Goal: Task Accomplishment & Management: Manage account settings

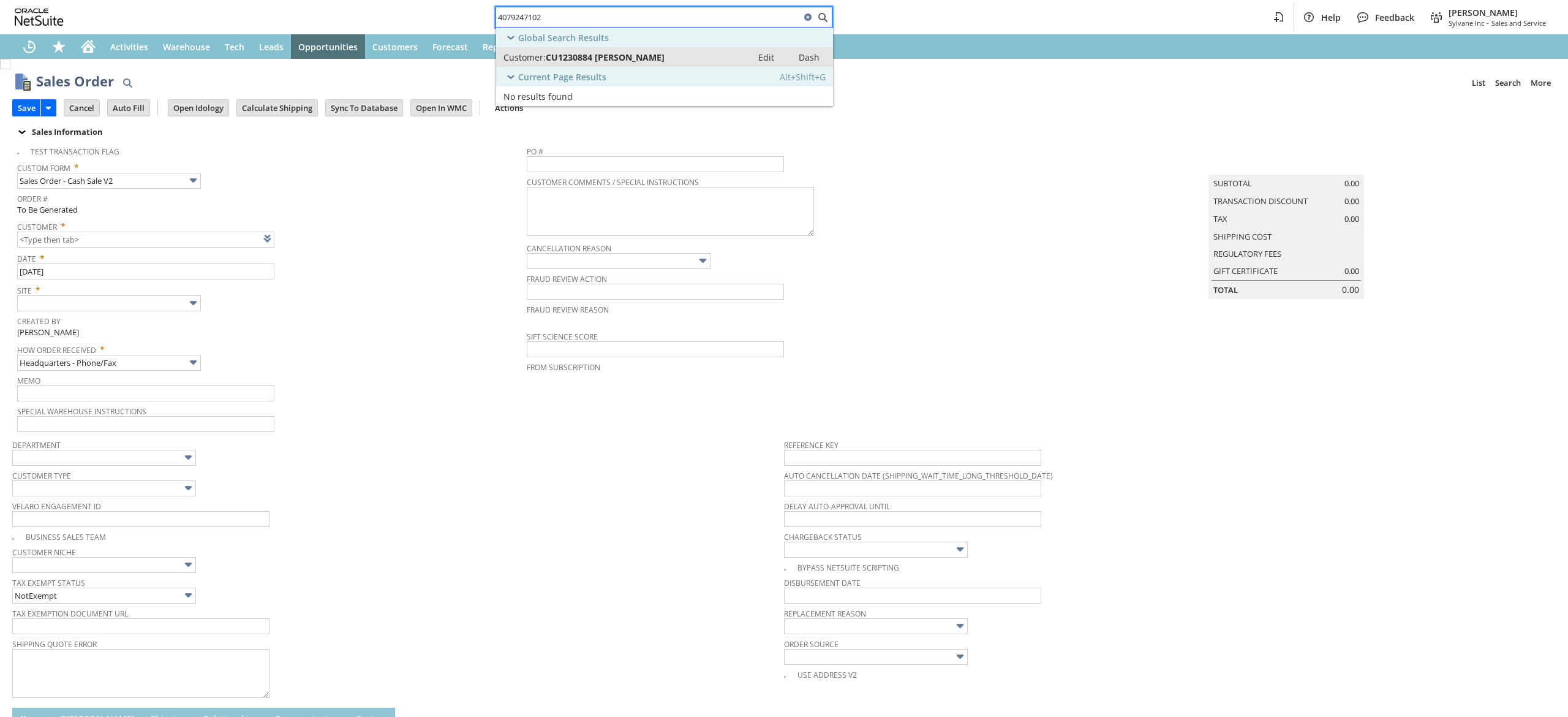
type input "4079247102"
click at [635, 58] on span "CU1230884 [PERSON_NAME]" at bounding box center [605, 57] width 119 height 12
click at [81, 48] on icon "Home" at bounding box center [88, 47] width 15 height 15
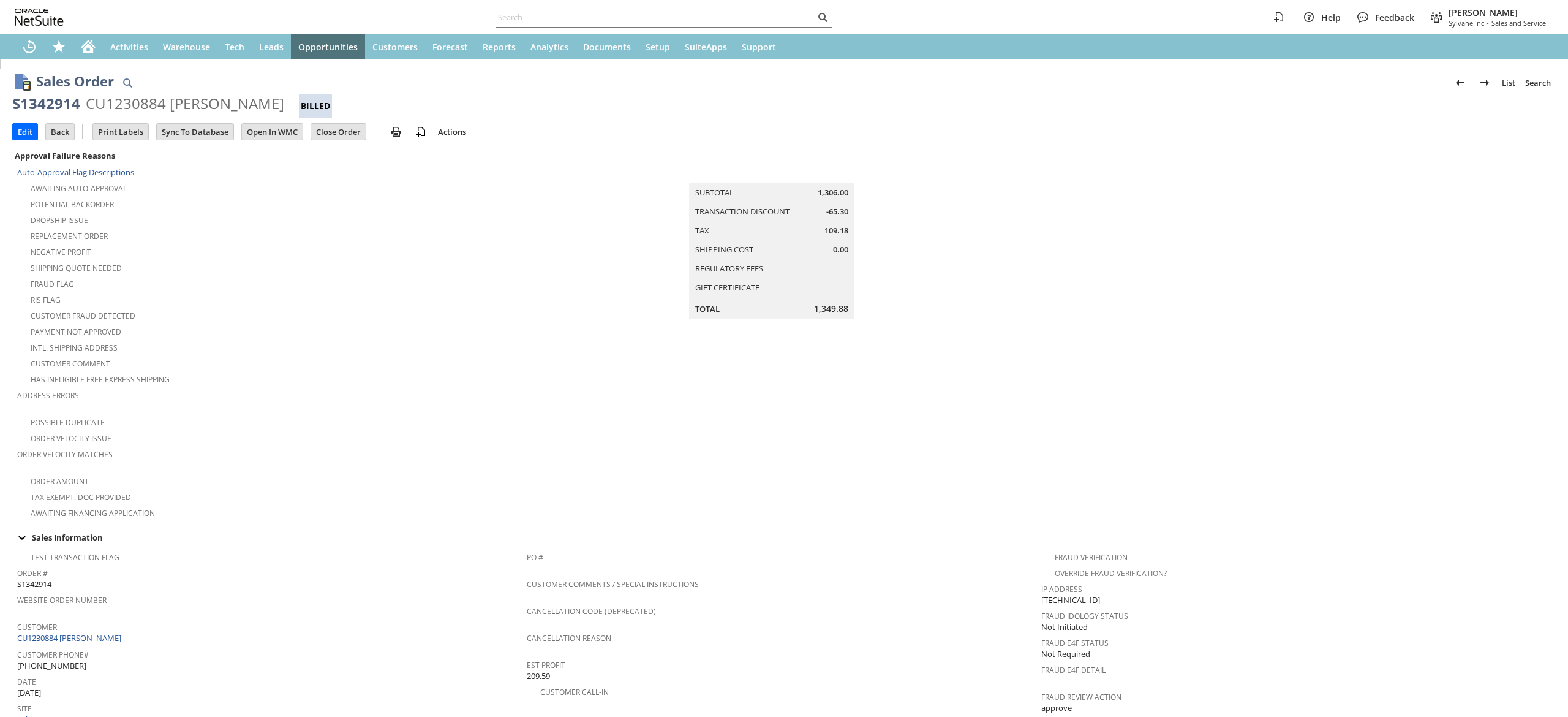
scroll to position [548, 0]
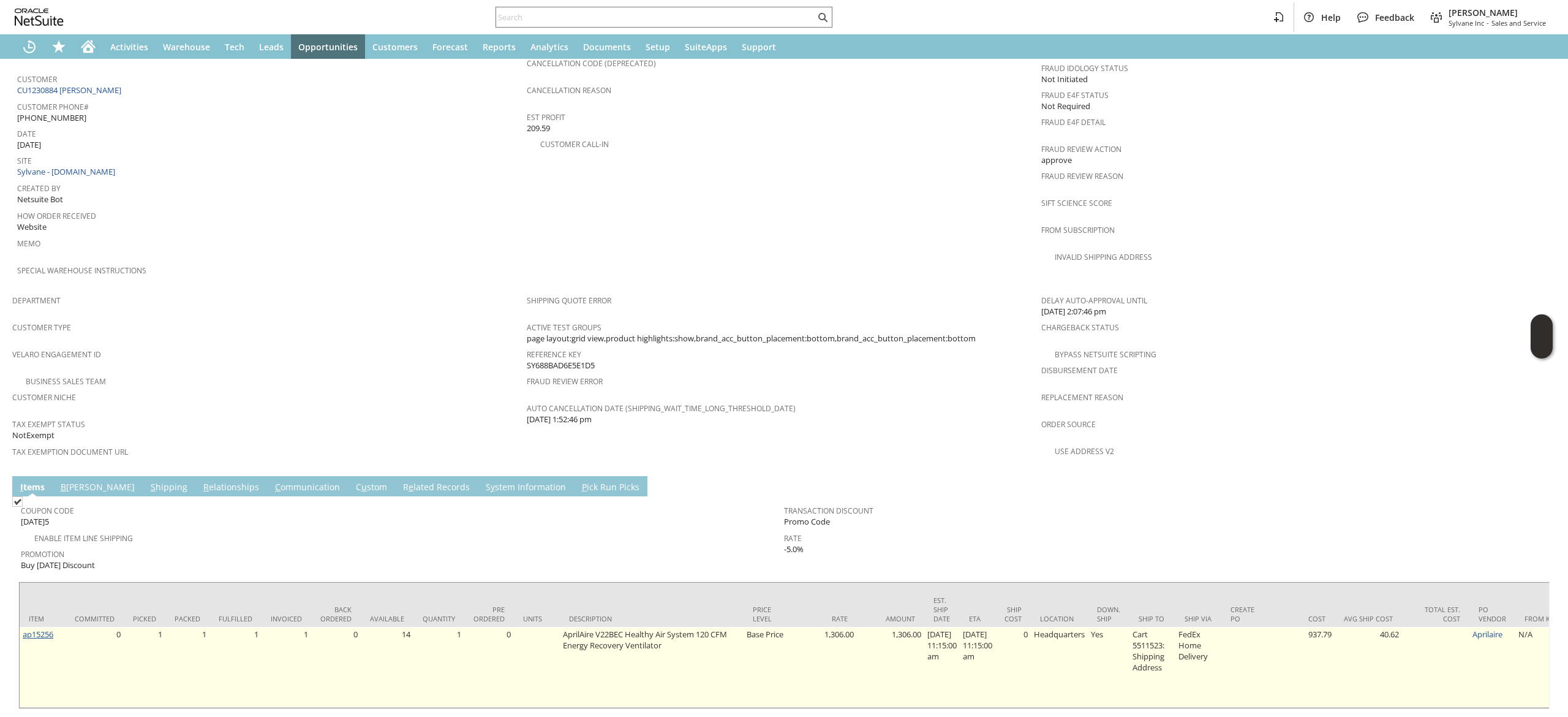
click at [47, 628] on link "ap15256" at bounding box center [38, 634] width 31 height 11
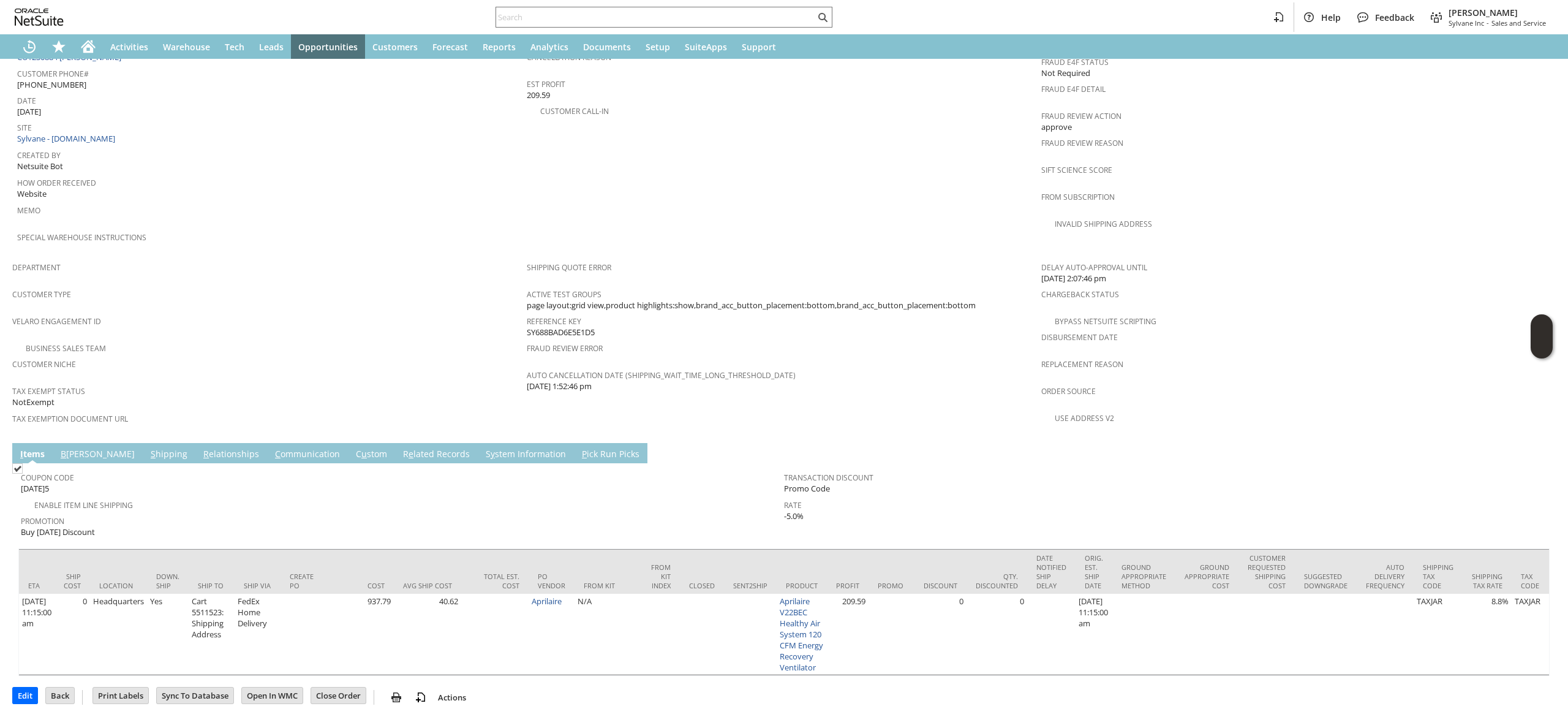
scroll to position [0, 0]
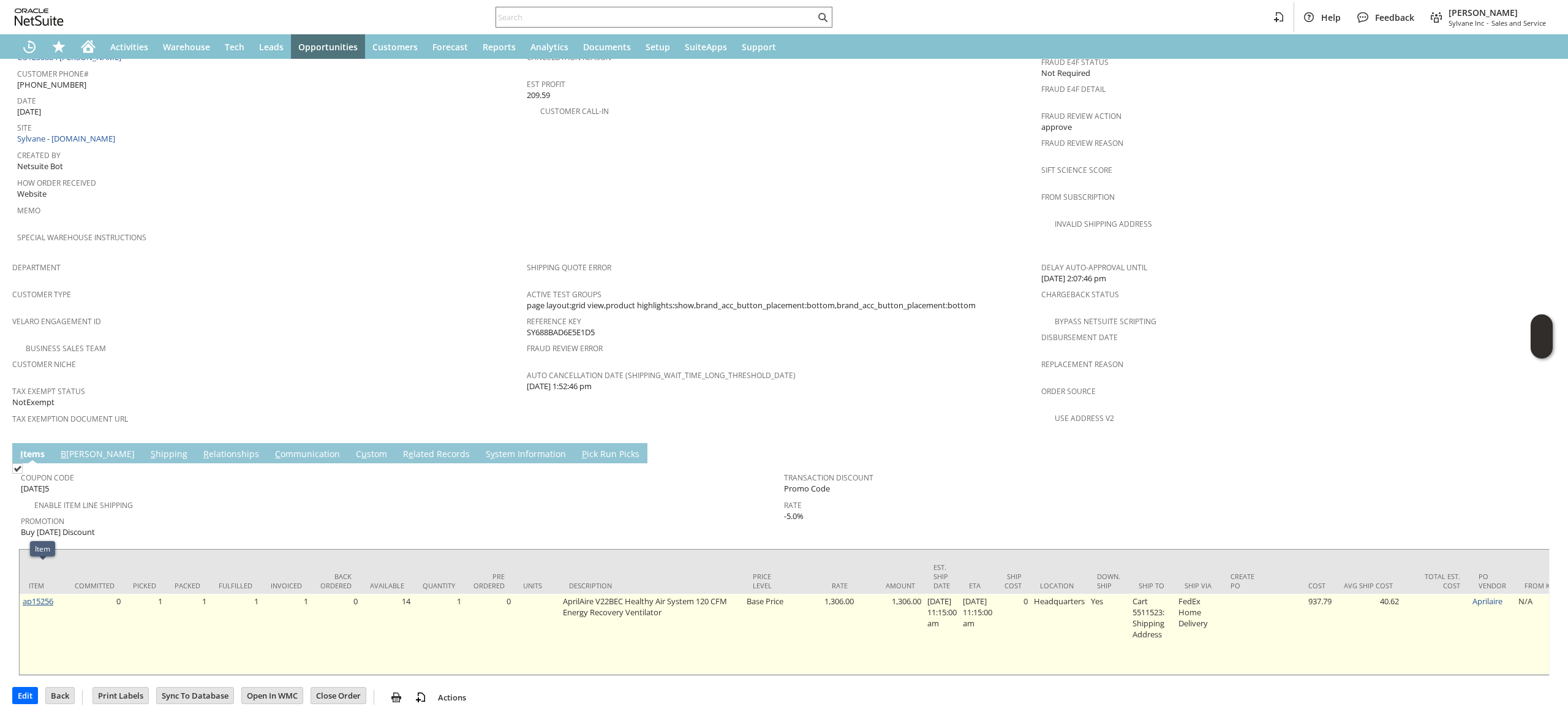
click at [53, 595] on link "ap15256" at bounding box center [38, 601] width 31 height 11
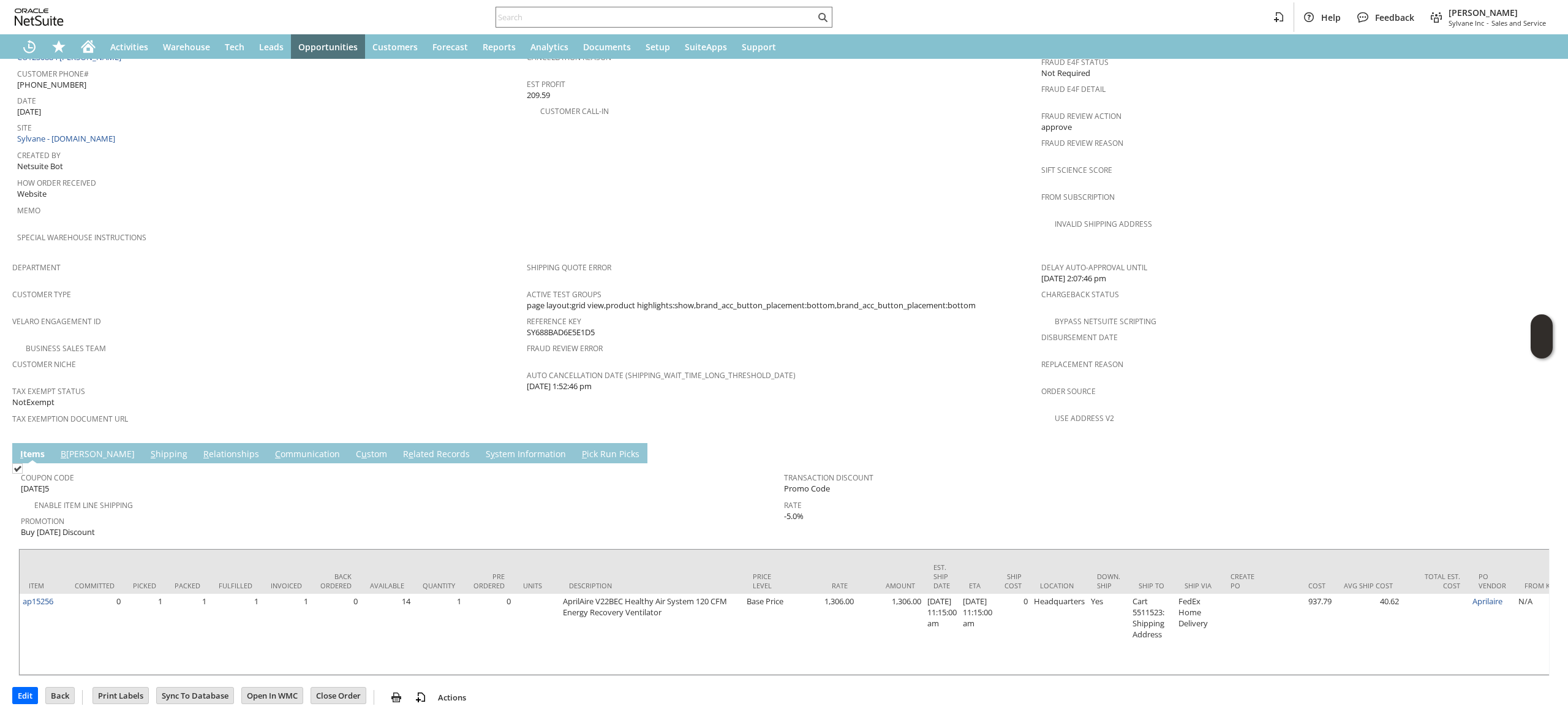
click at [417, 443] on td "R e lated Records" at bounding box center [436, 453] width 83 height 21
click at [395, 443] on td "R e lated Records" at bounding box center [436, 453] width 83 height 21
click at [400, 447] on link "R e lated Records" at bounding box center [436, 454] width 73 height 13
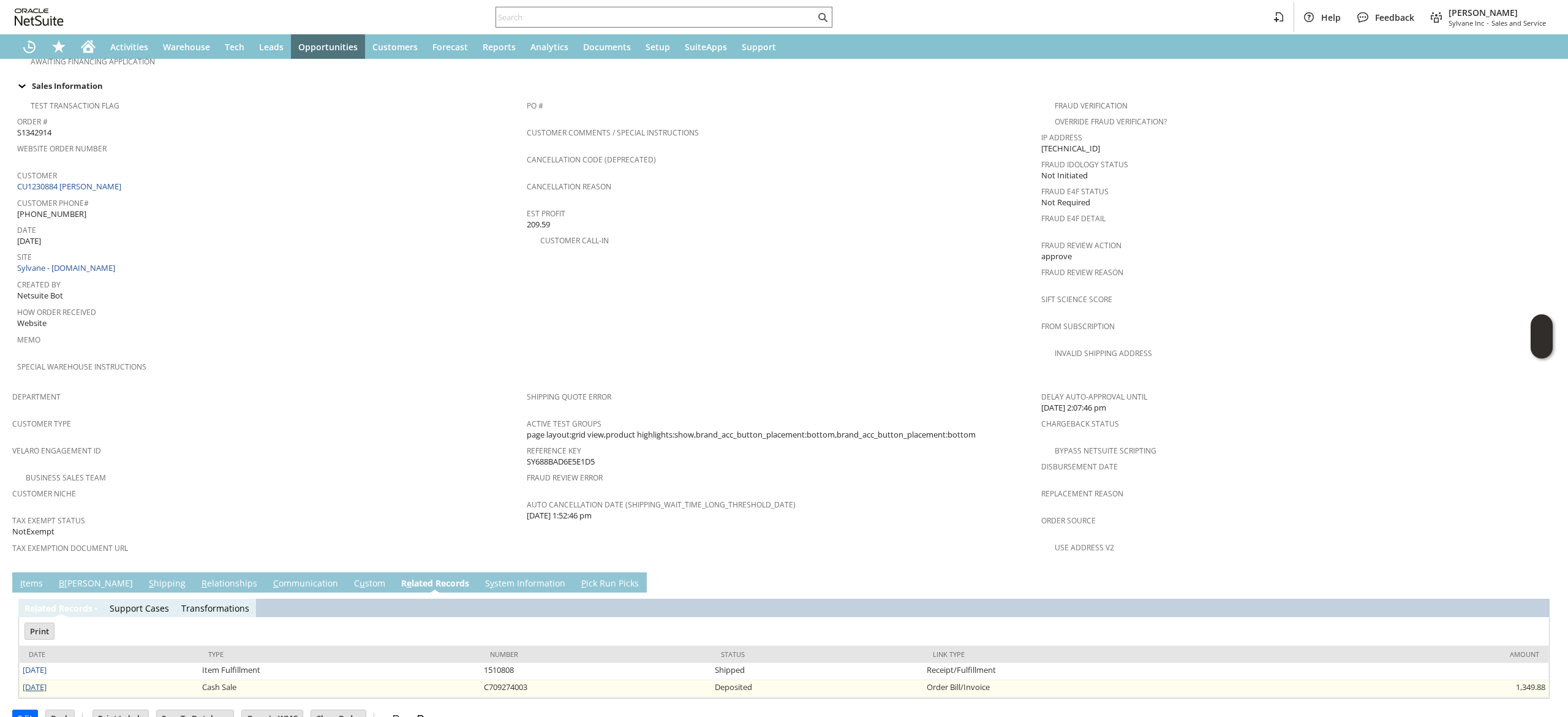
click at [42, 681] on link "8/1/2025" at bounding box center [34, 686] width 24 height 11
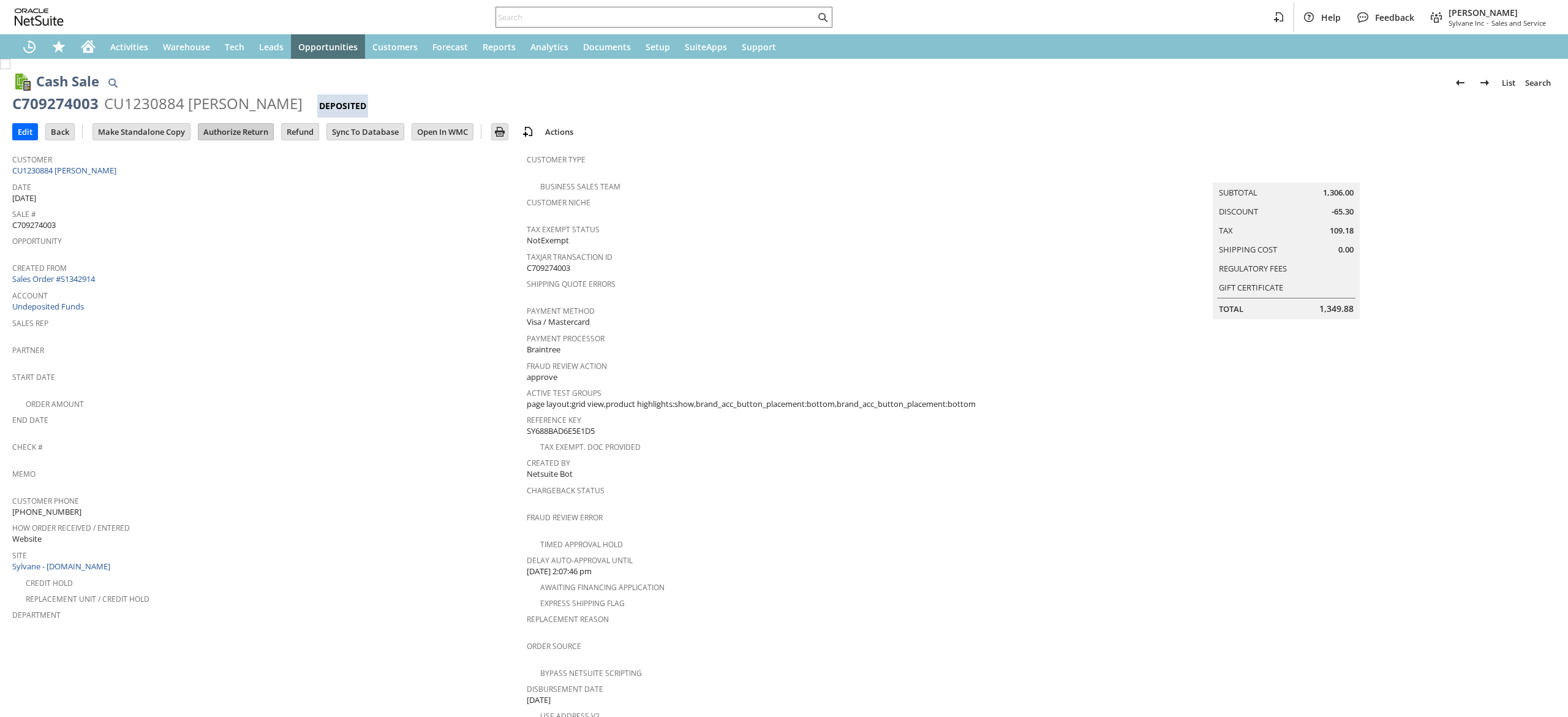
click at [209, 131] on input "Authorize Return" at bounding box center [236, 132] width 75 height 16
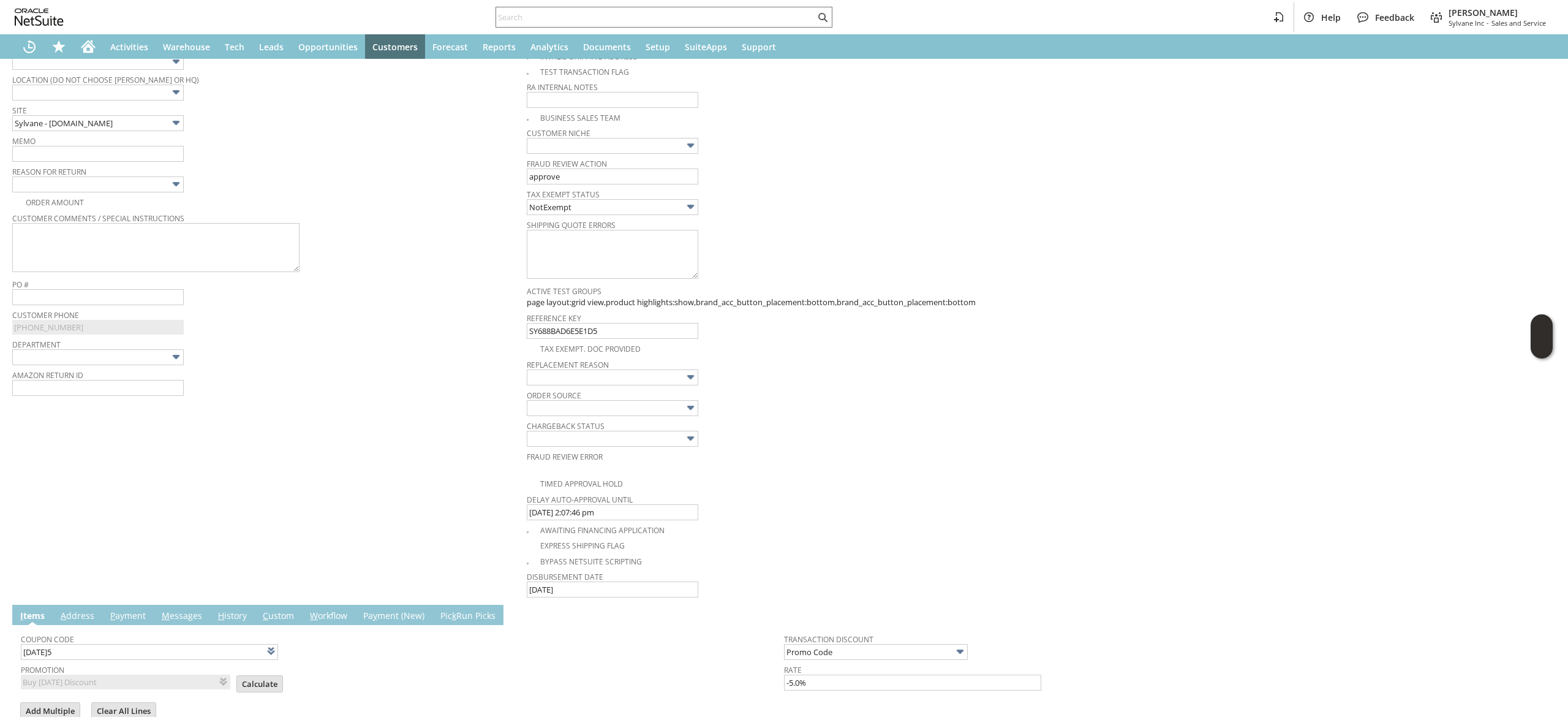
scroll to position [159, 0]
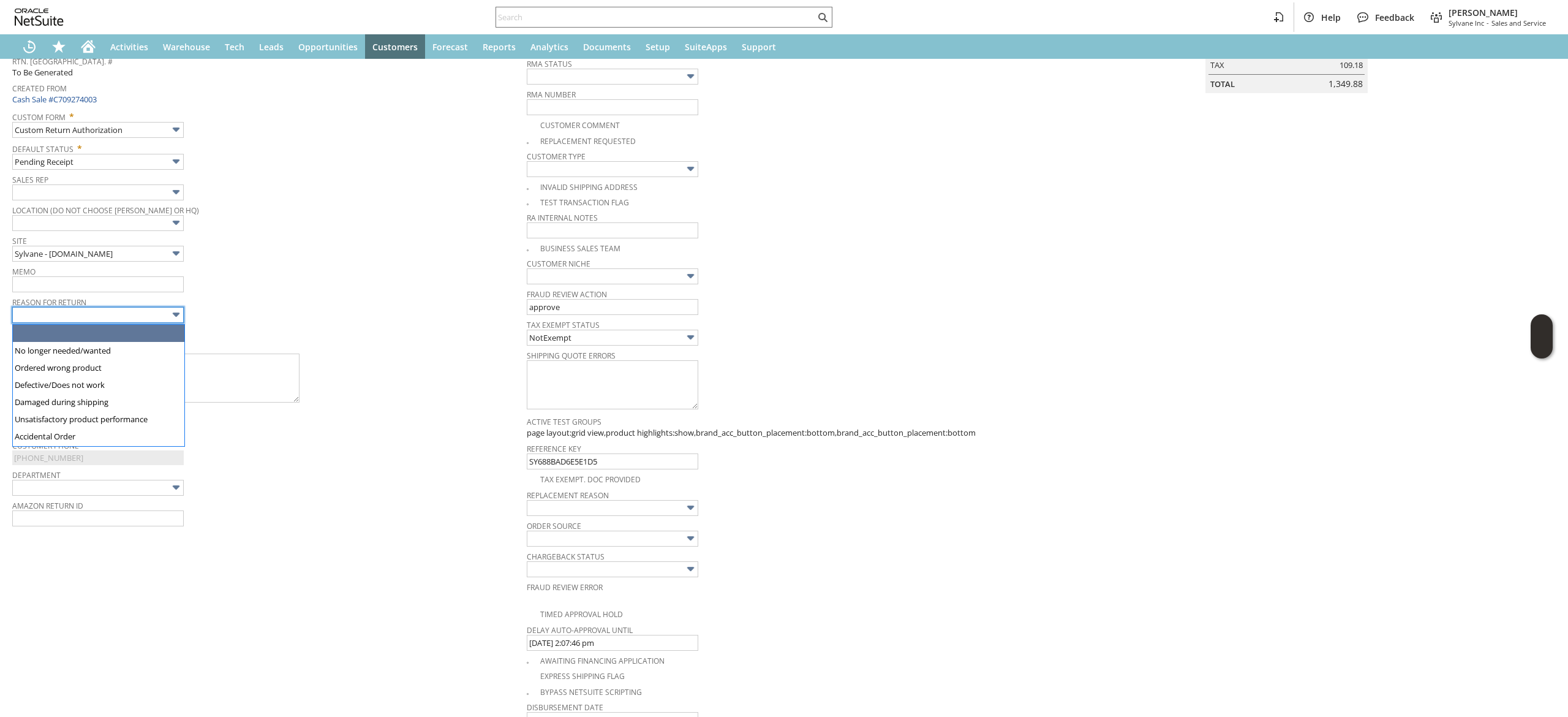
click at [141, 321] on input "text" at bounding box center [98, 315] width 171 height 16
type input "No longer needed/wanted"
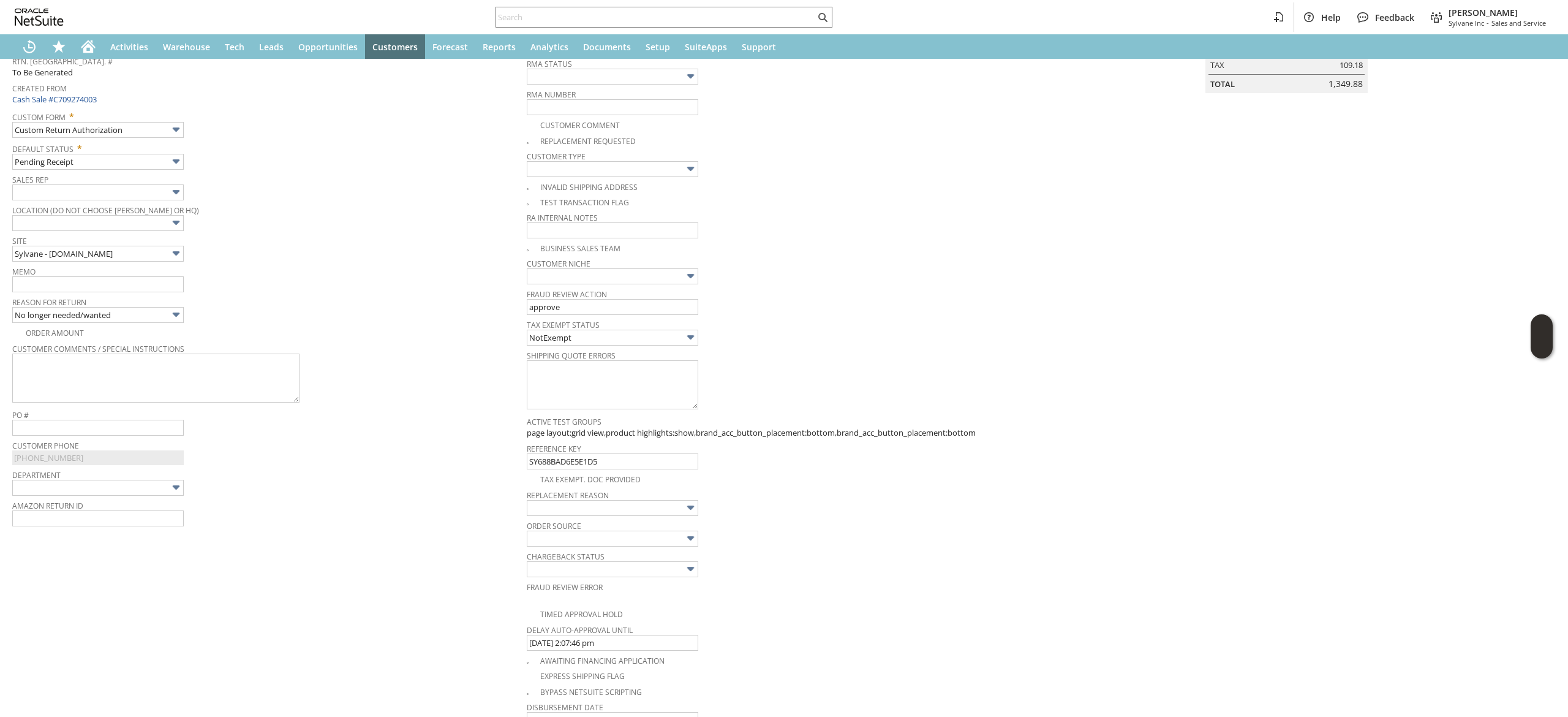
click at [268, 323] on div "Reason For Return No longer needed/wanted" at bounding box center [267, 308] width 508 height 29
click at [130, 283] on input "text" at bounding box center [98, 284] width 171 height 16
type input "no longer needed. Returning"
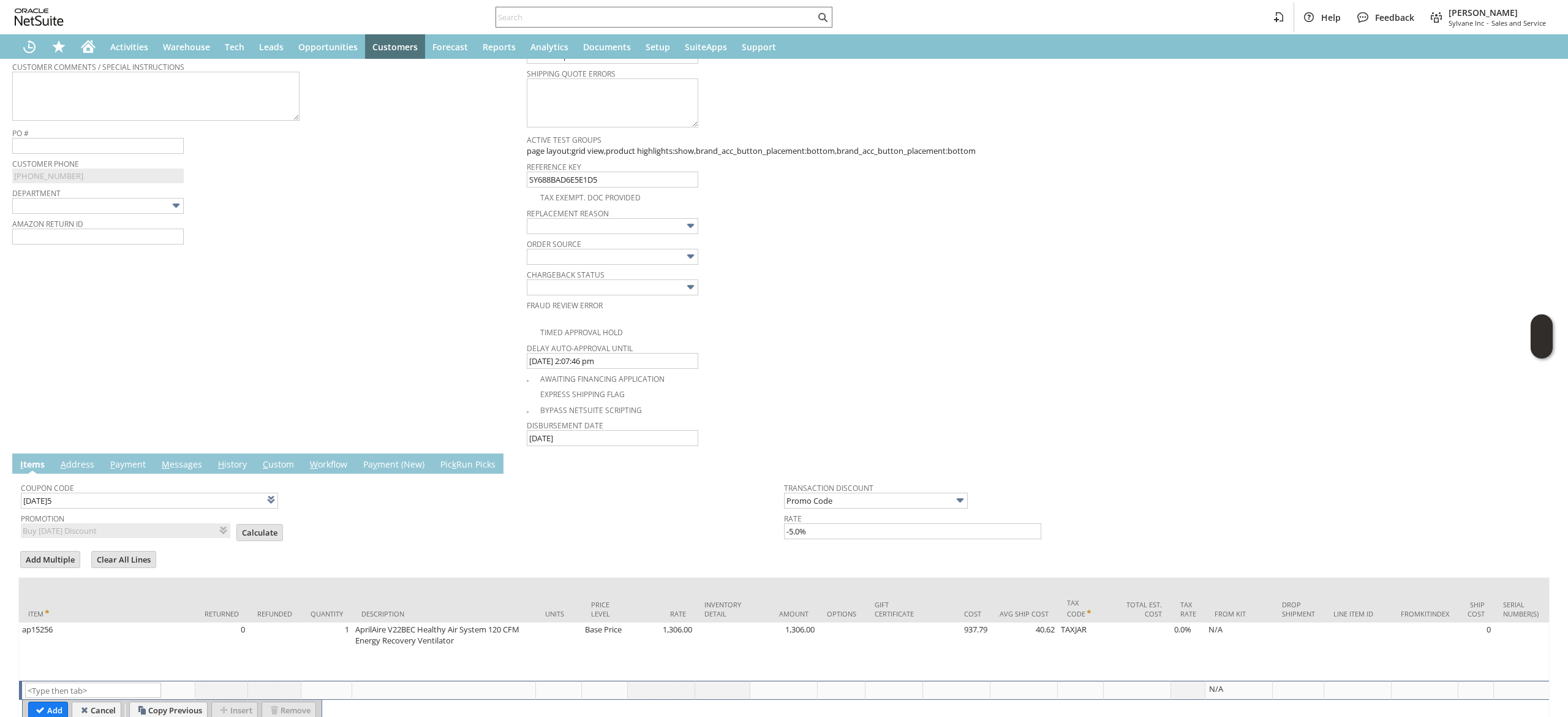
scroll to position [405, 0]
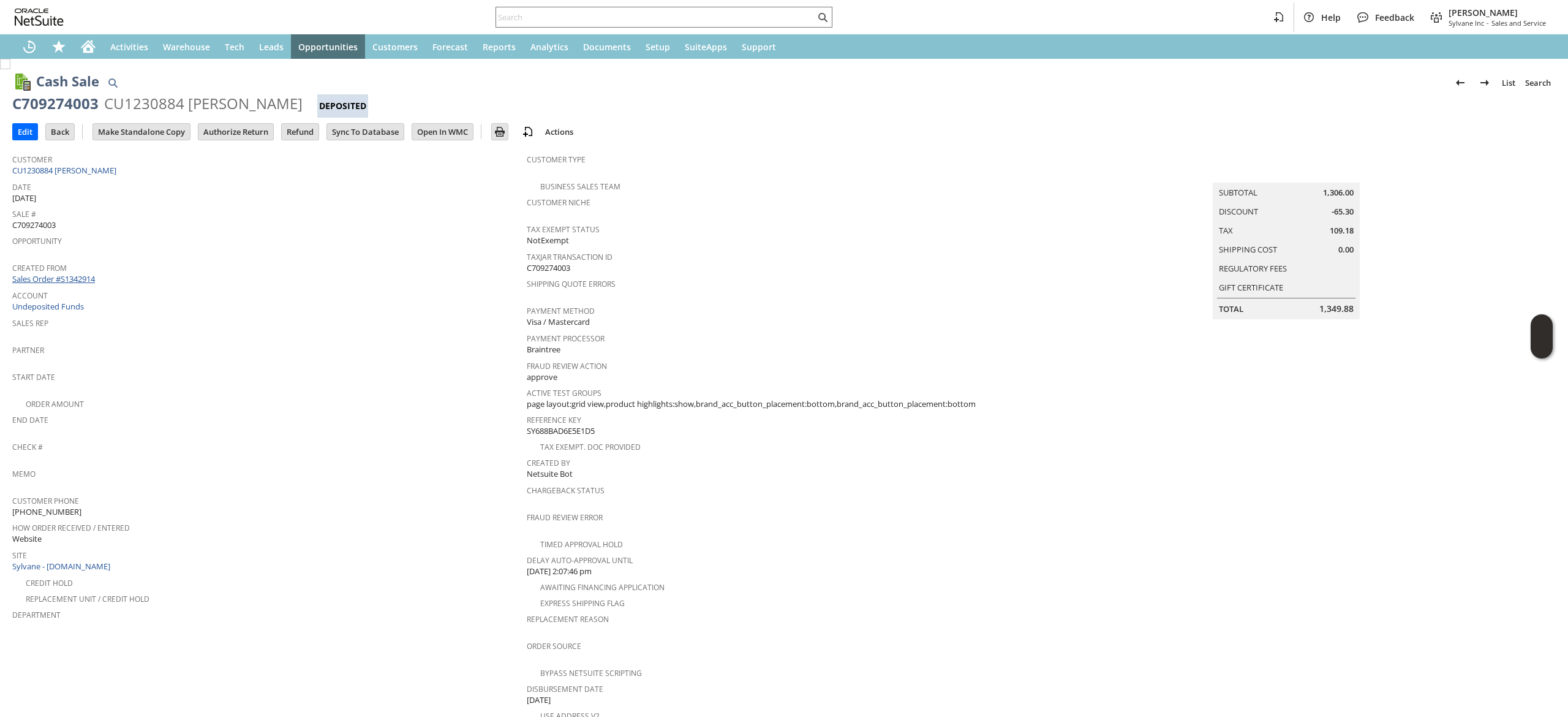
click at [80, 273] on link "Sales Order #S1342914" at bounding box center [55, 278] width 86 height 11
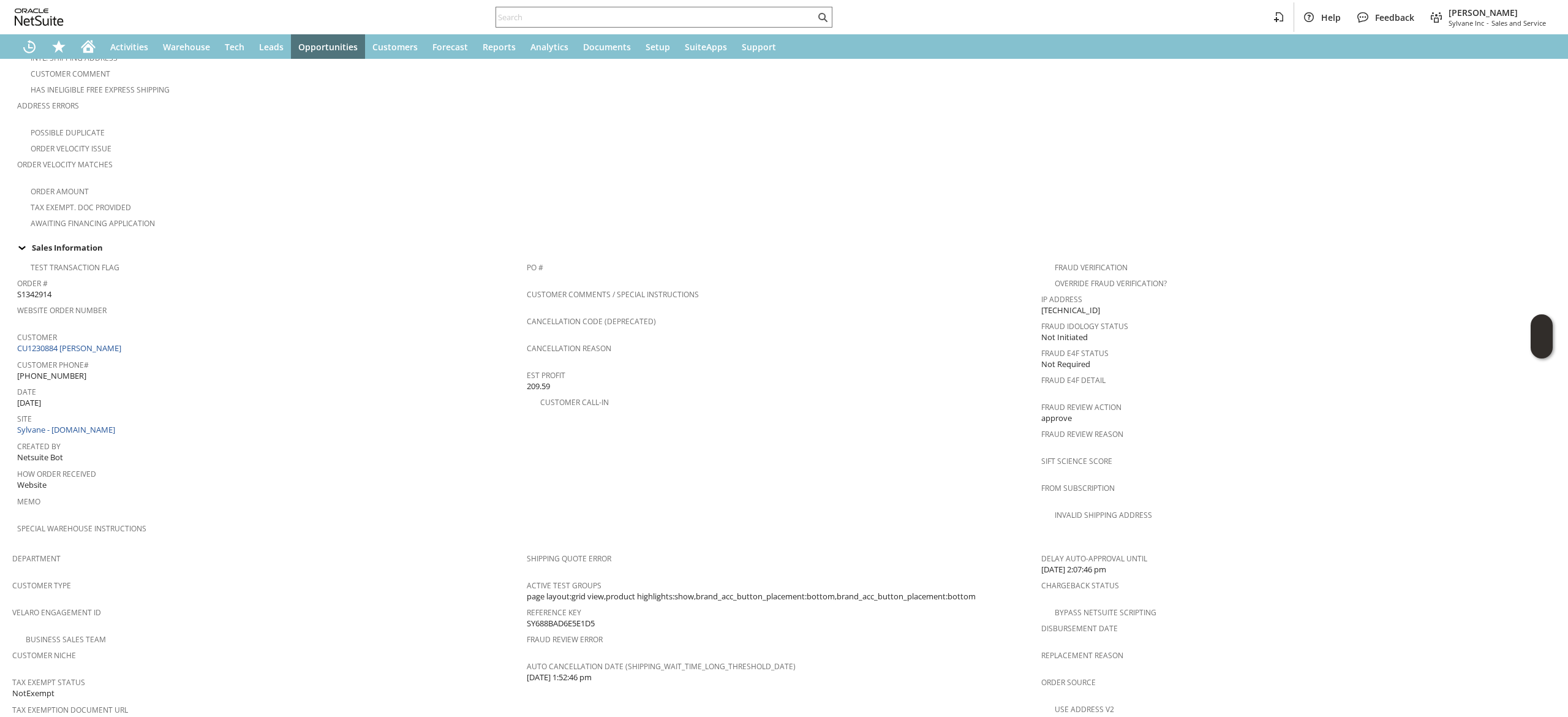
scroll to position [490, 0]
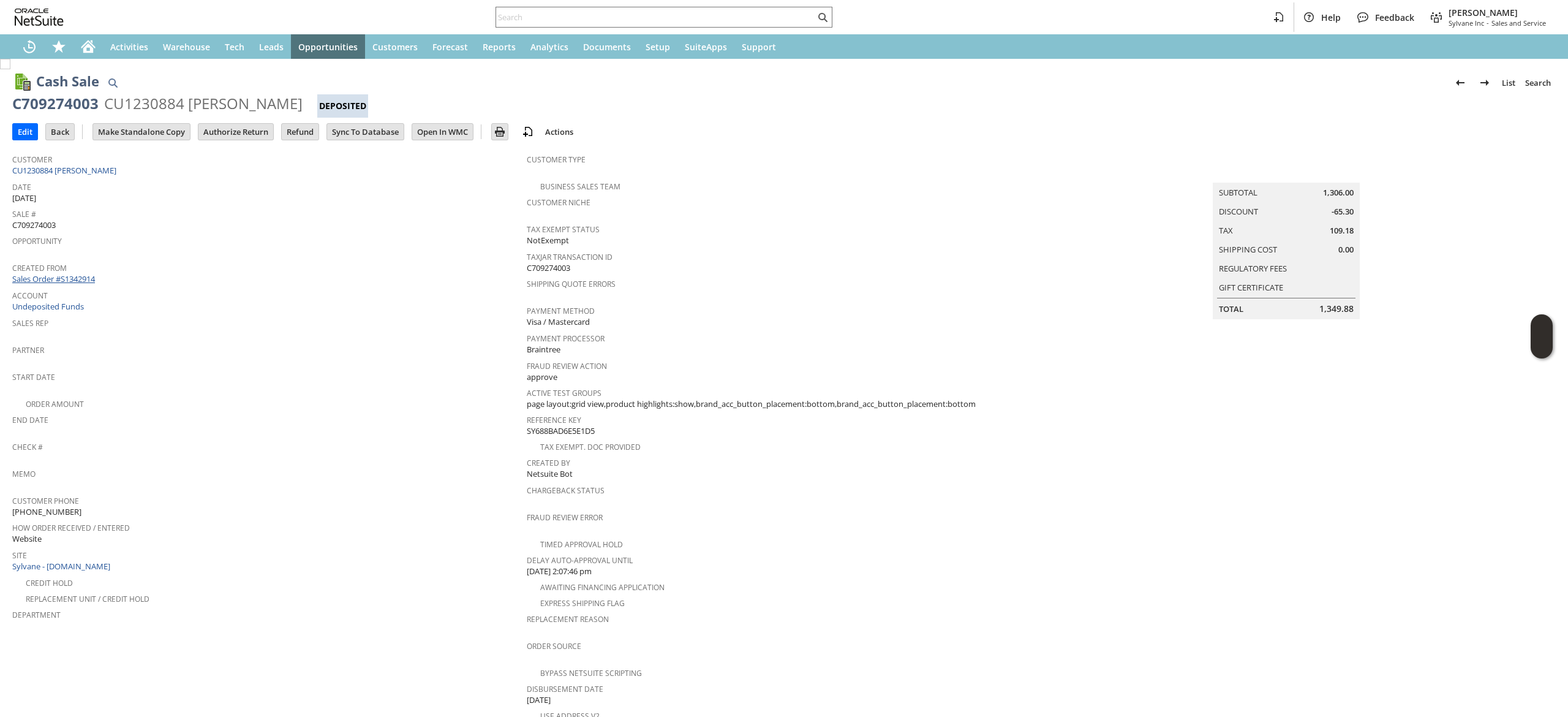
click at [81, 278] on link "Sales Order #S1342914" at bounding box center [55, 278] width 86 height 11
click at [95, 168] on link "CU1230884 [PERSON_NAME]" at bounding box center [66, 170] width 107 height 11
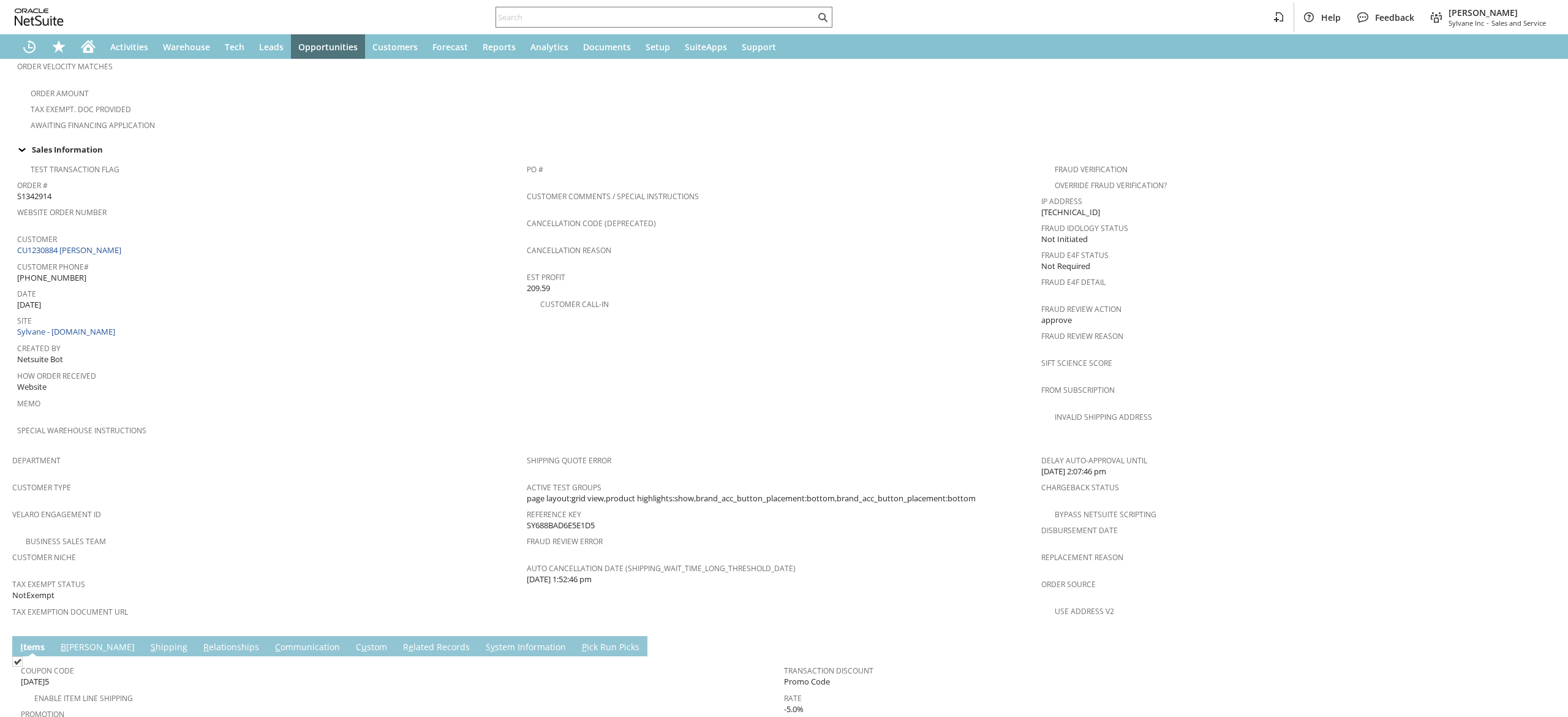
scroll to position [548, 0]
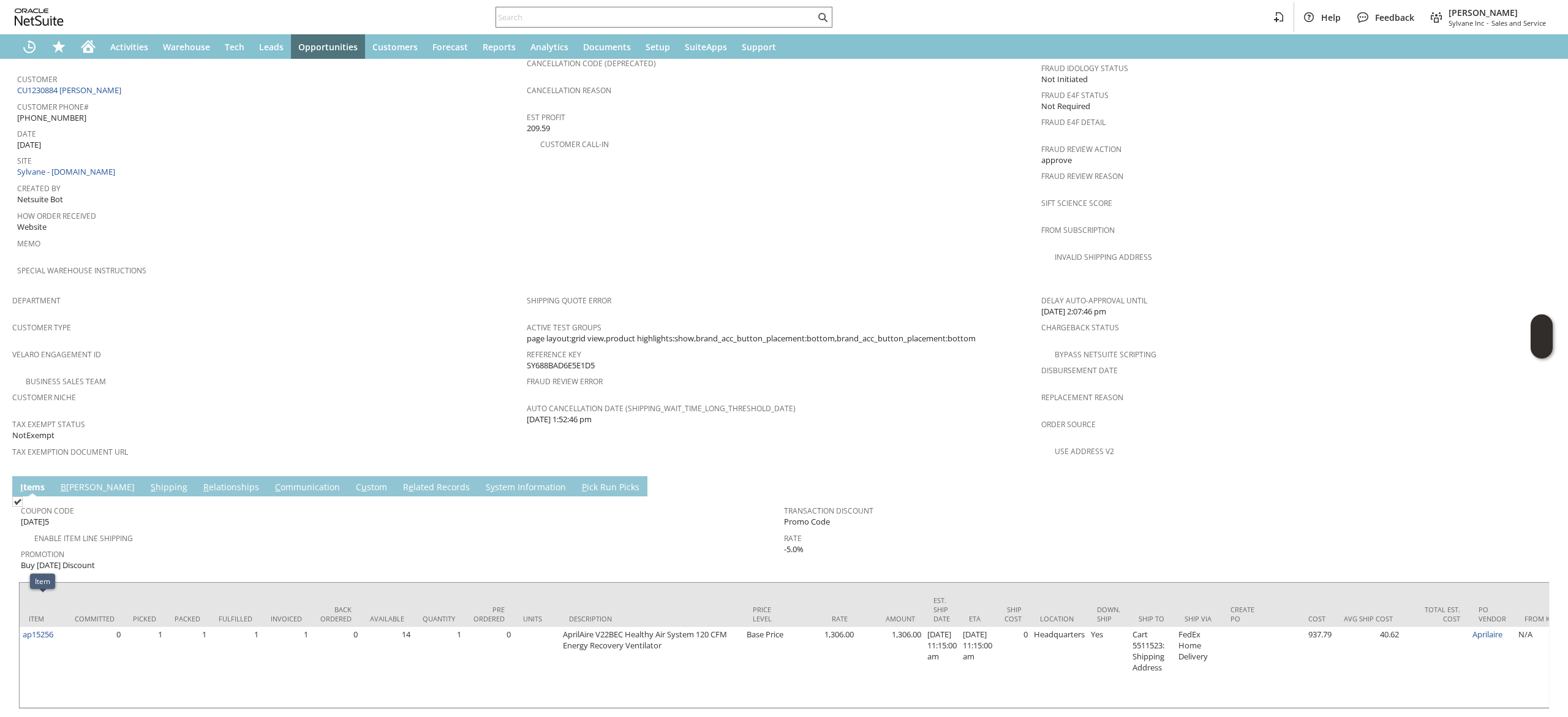
click at [275, 481] on span "C" at bounding box center [278, 487] width 6 height 12
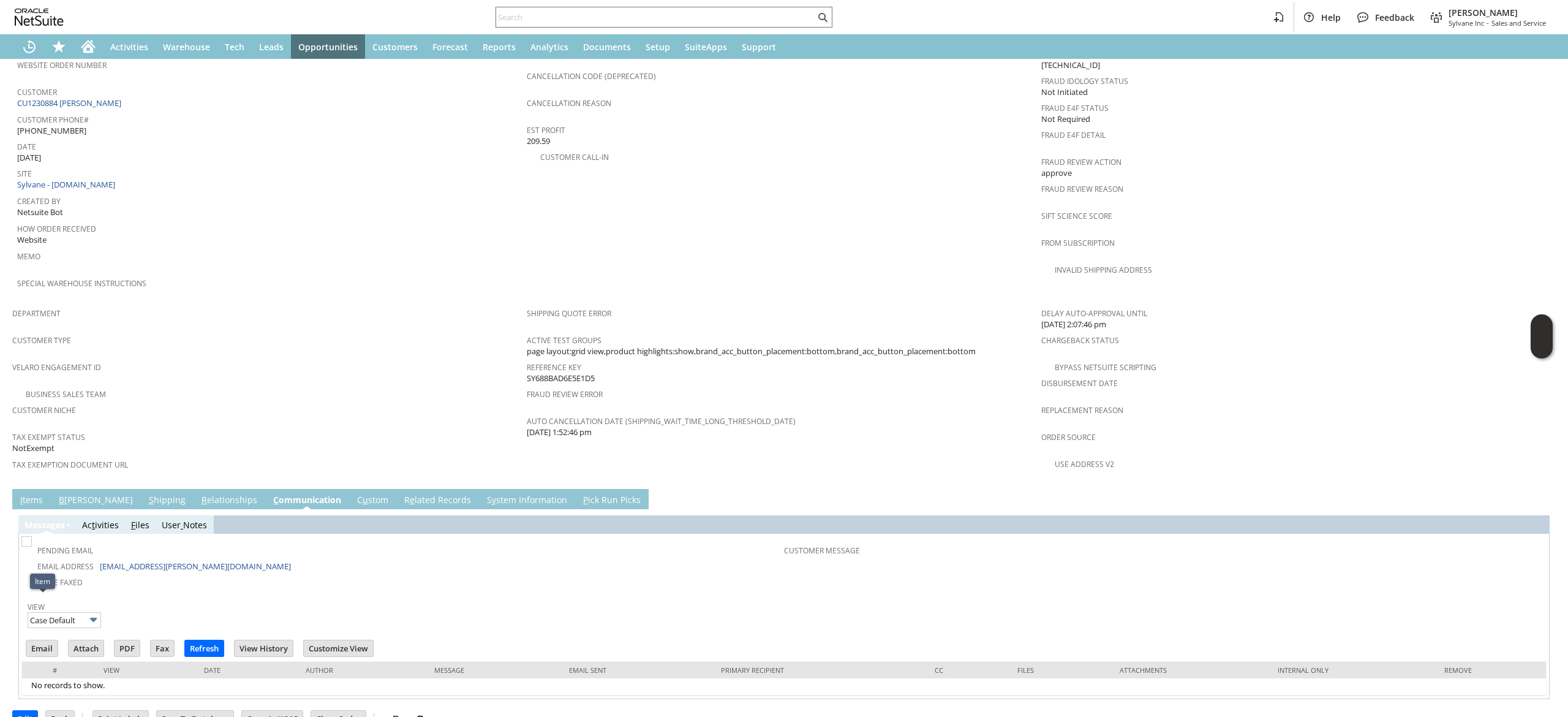
scroll to position [0, 0]
click at [40, 494] on link "I tems" at bounding box center [31, 500] width 29 height 13
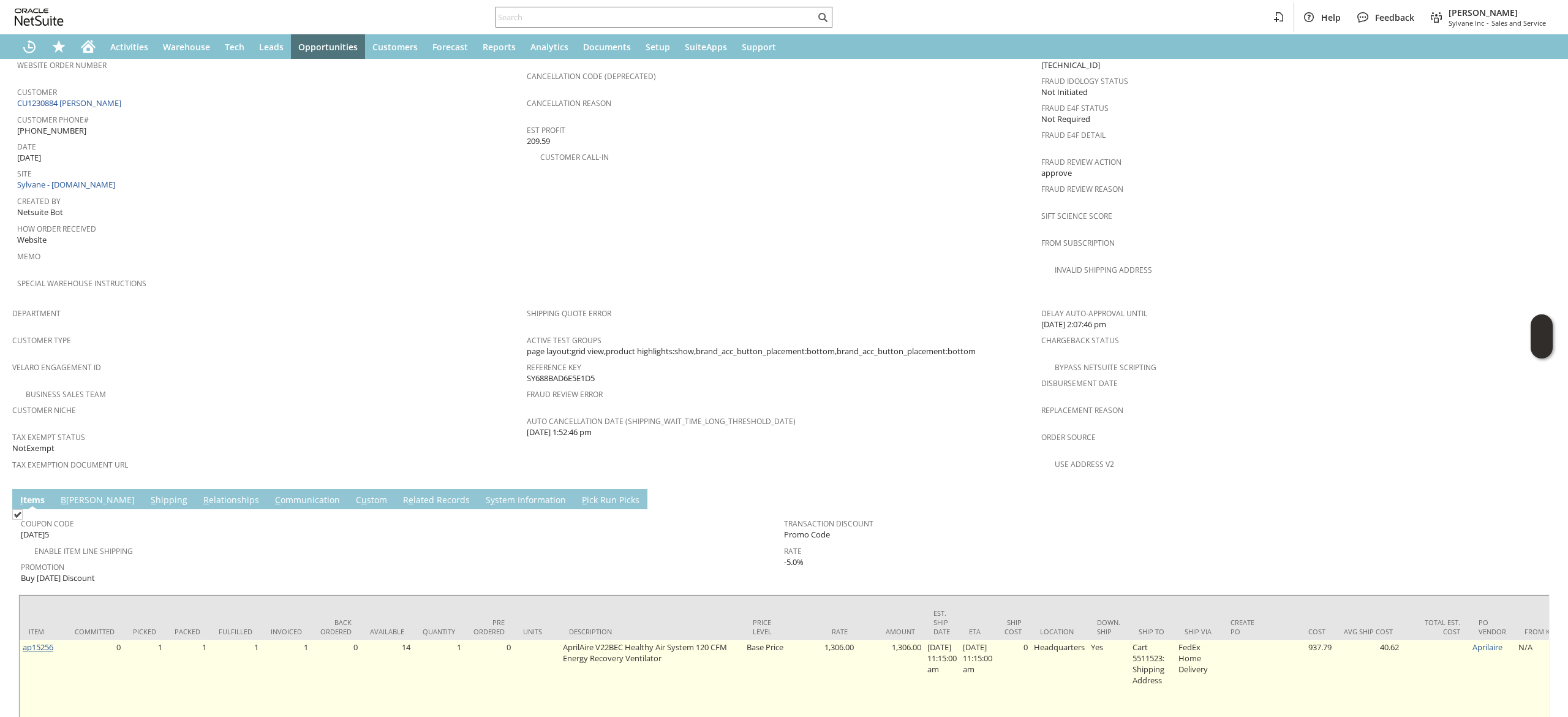
click at [27, 642] on link "ap15256" at bounding box center [38, 647] width 31 height 11
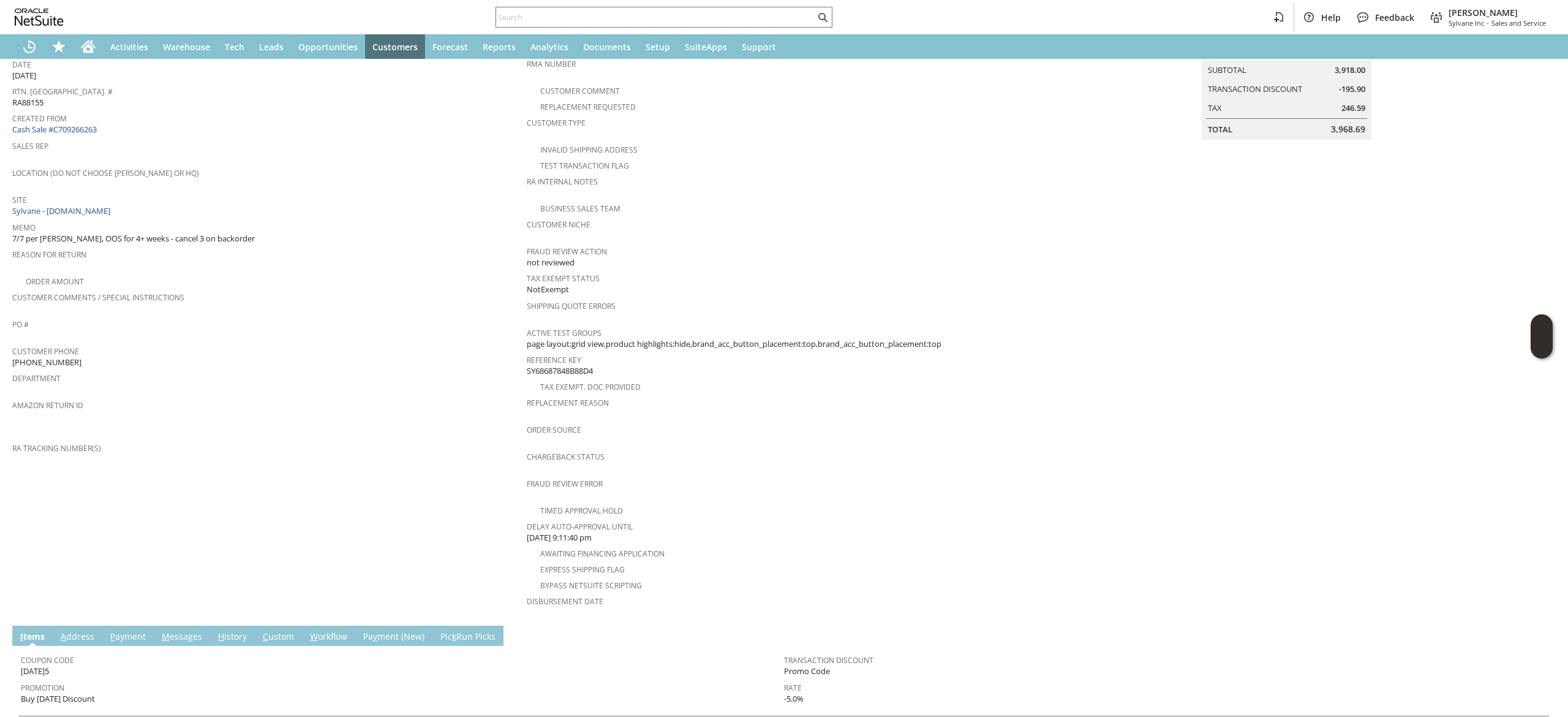
scroll to position [299, 0]
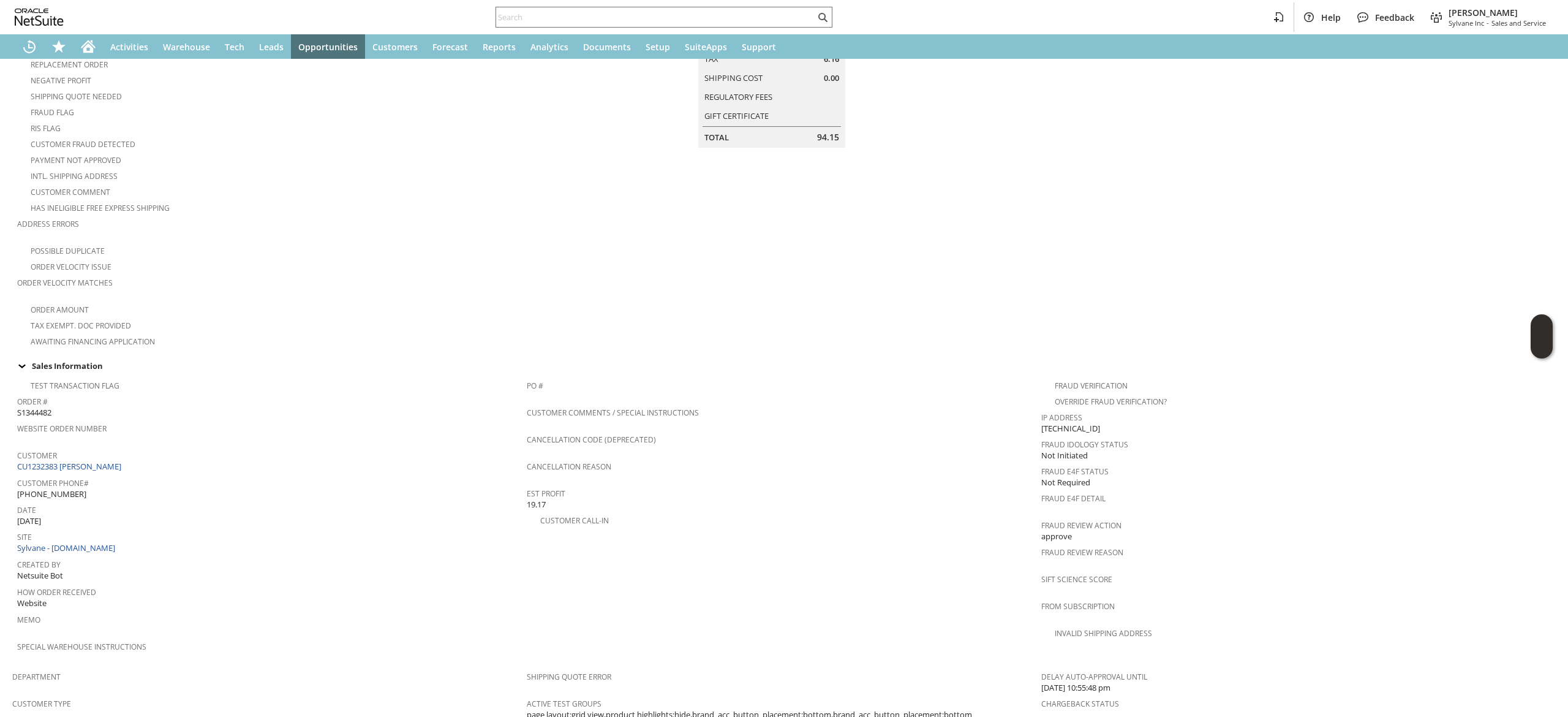
scroll to position [180, 0]
click at [146, 438] on span "Customer" at bounding box center [269, 445] width 504 height 14
click at [150, 442] on div "Customer CU1232383 [PERSON_NAME]" at bounding box center [269, 451] width 504 height 26
click at [152, 442] on div "Customer CU1232383 [PERSON_NAME]" at bounding box center [269, 451] width 504 height 26
click at [152, 441] on div "Customer CU1232383 [PERSON_NAME]" at bounding box center [269, 451] width 504 height 26
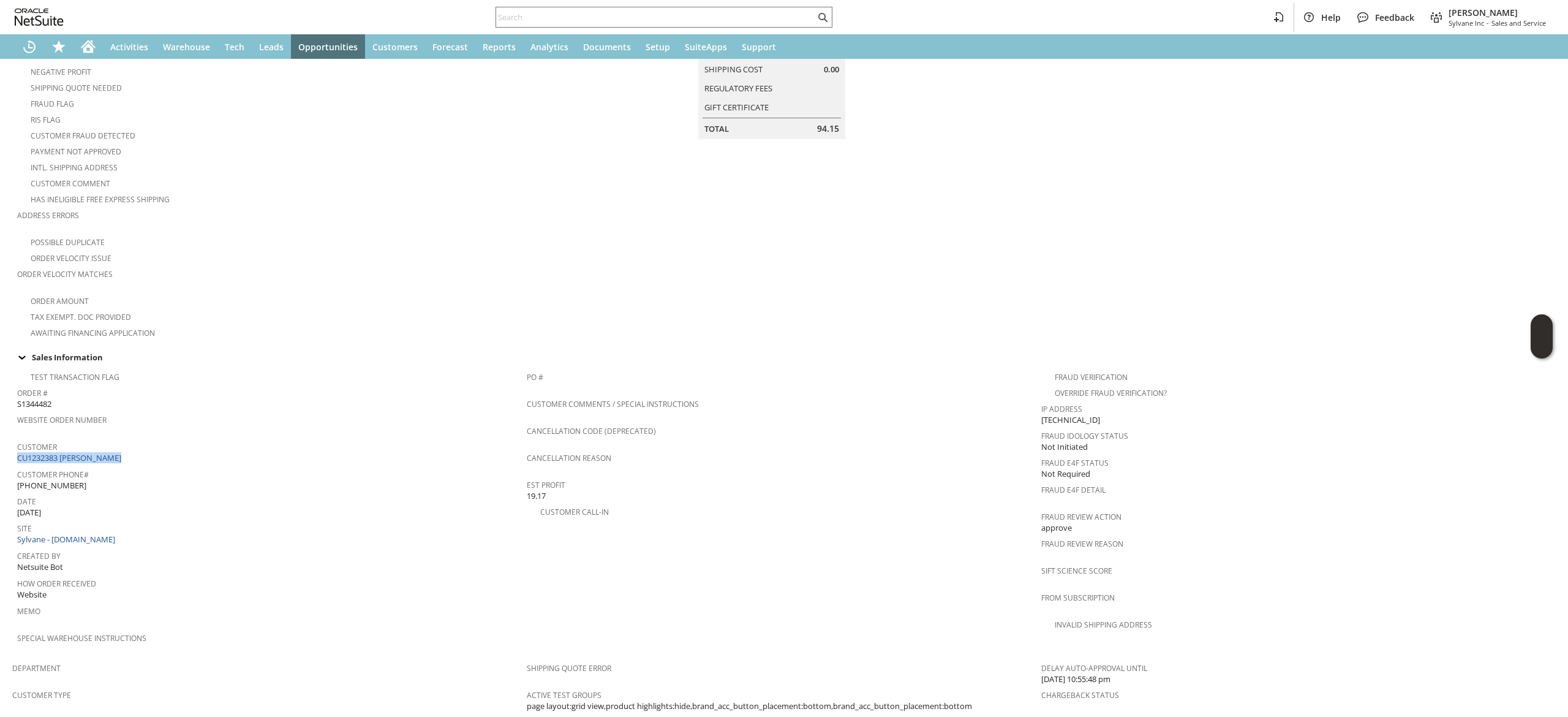
drag, startPoint x: 152, startPoint y: 441, endPoint x: 157, endPoint y: 436, distance: 7.1
click at [155, 440] on div "Customer CU1232383 [PERSON_NAME]" at bounding box center [269, 451] width 504 height 26
copy tbody "CU1232383 [PERSON_NAME]"
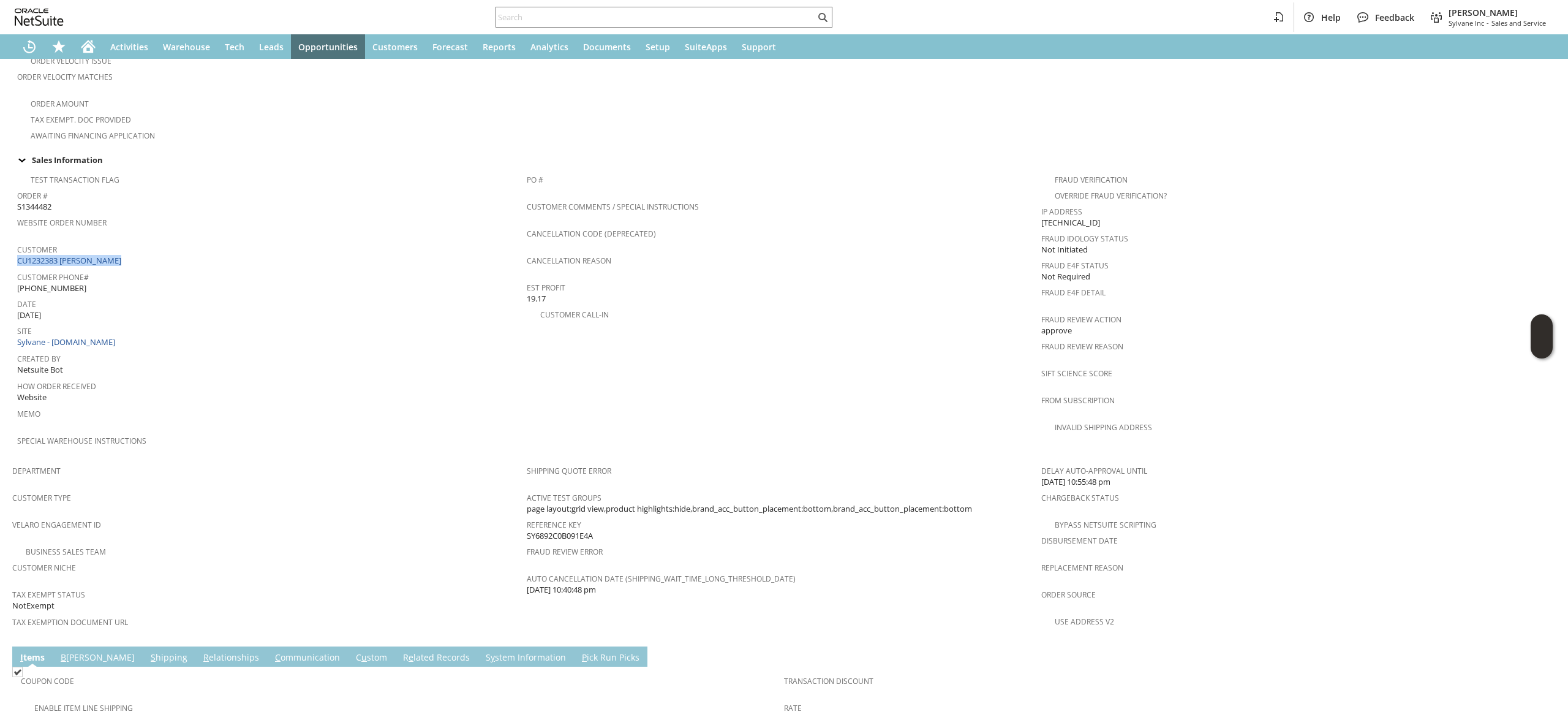
scroll to position [335, 0]
